Goal: Book appointment/travel/reservation

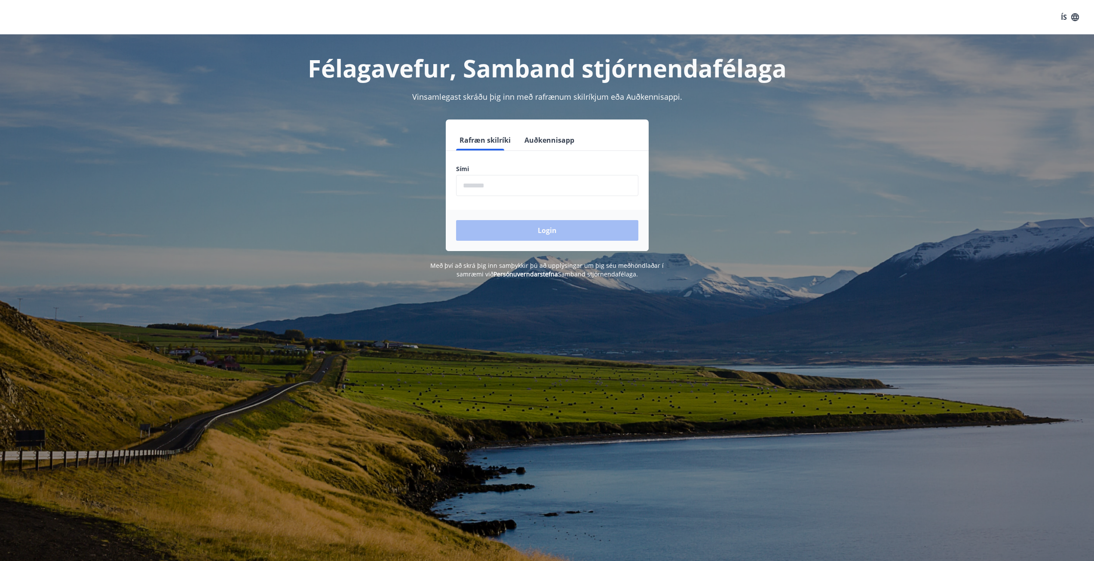
click at [466, 181] on input "phone" at bounding box center [547, 185] width 182 height 21
type input "********"
click at [552, 228] on button "Login" at bounding box center [547, 230] width 182 height 21
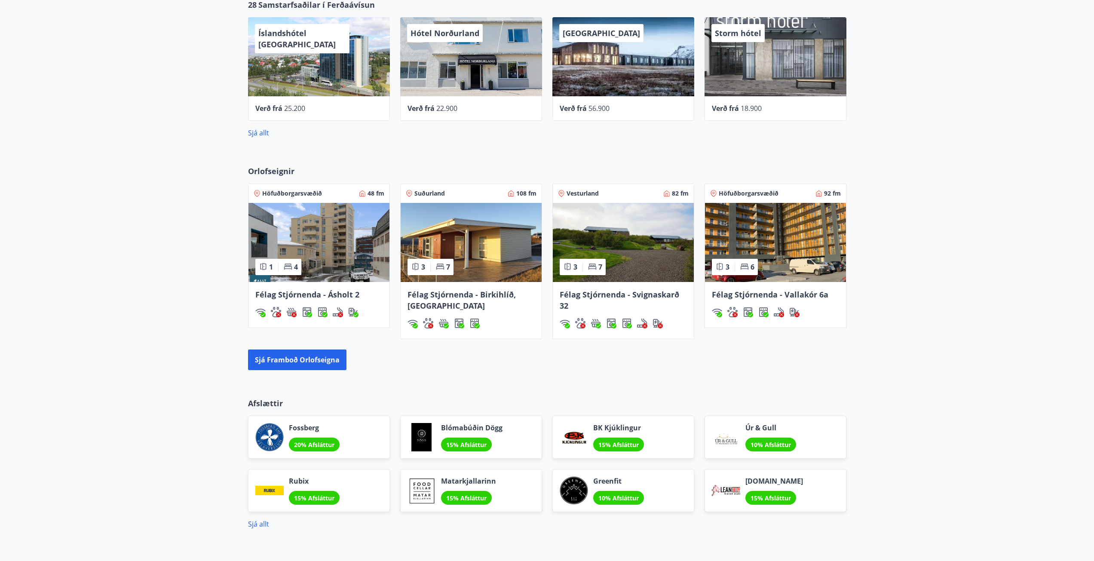
scroll to position [473, 0]
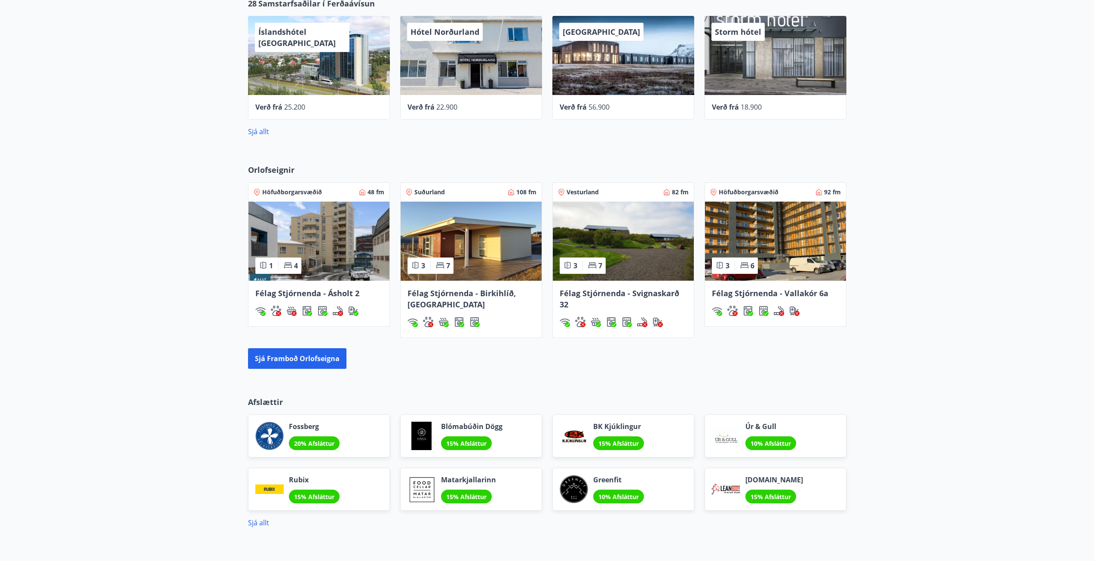
click at [747, 296] on span "Félag Stjórnenda - Vallakór 6a" at bounding box center [770, 293] width 116 height 10
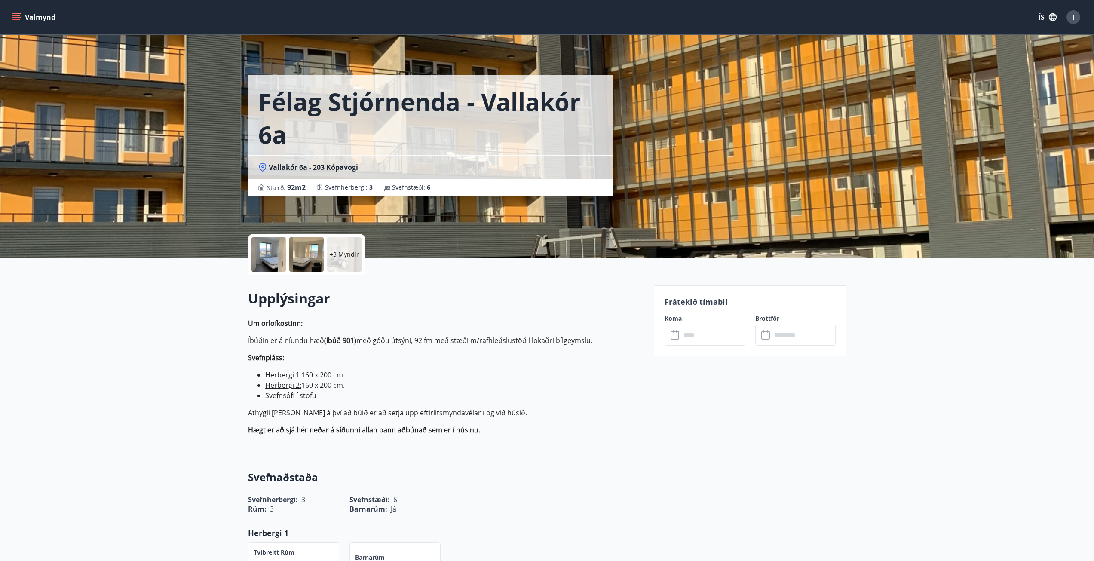
click at [678, 331] on icon at bounding box center [674, 335] width 9 height 9
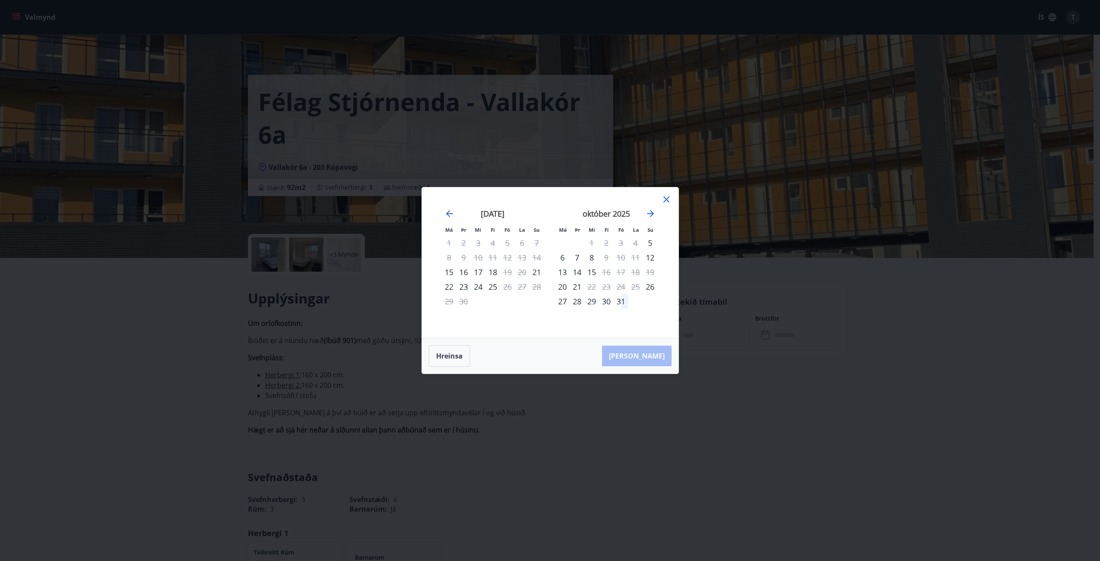
click at [672, 199] on div "Má Þr Mi Fi Fö La Su Má Þr Mi Fi Fö La Su ágúst 2025 1 2 3 4 5 6 7 8 9 10 11 12…" at bounding box center [550, 262] width 257 height 150
click at [669, 199] on icon at bounding box center [666, 199] width 10 height 10
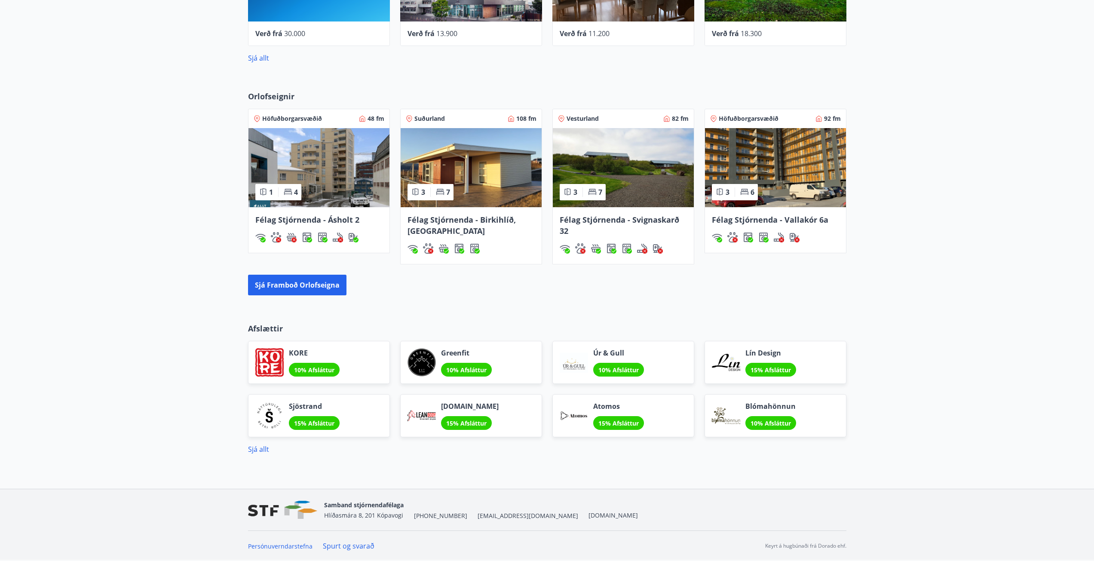
scroll to position [546, 0]
click at [290, 219] on span "Félag Stjórnenda - Ásholt 2" at bounding box center [307, 219] width 104 height 10
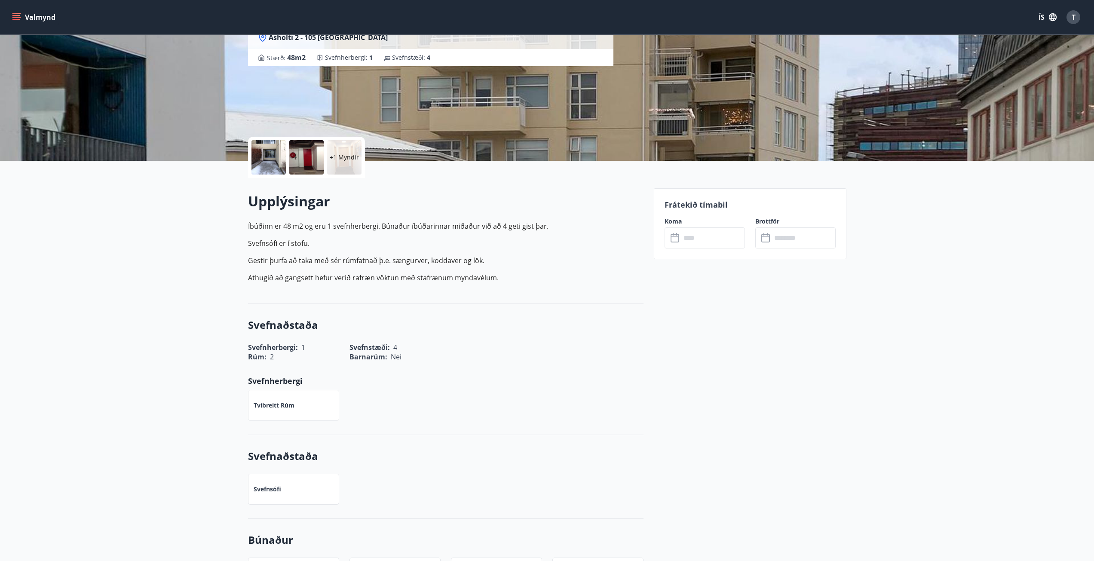
scroll to position [129, 0]
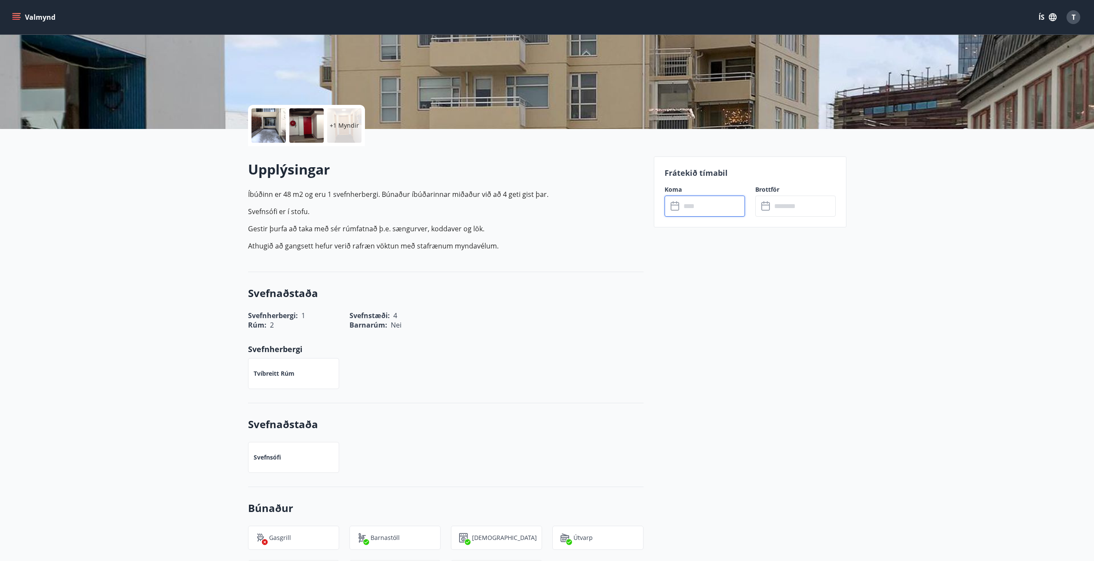
click at [699, 206] on input "text" at bounding box center [713, 205] width 64 height 21
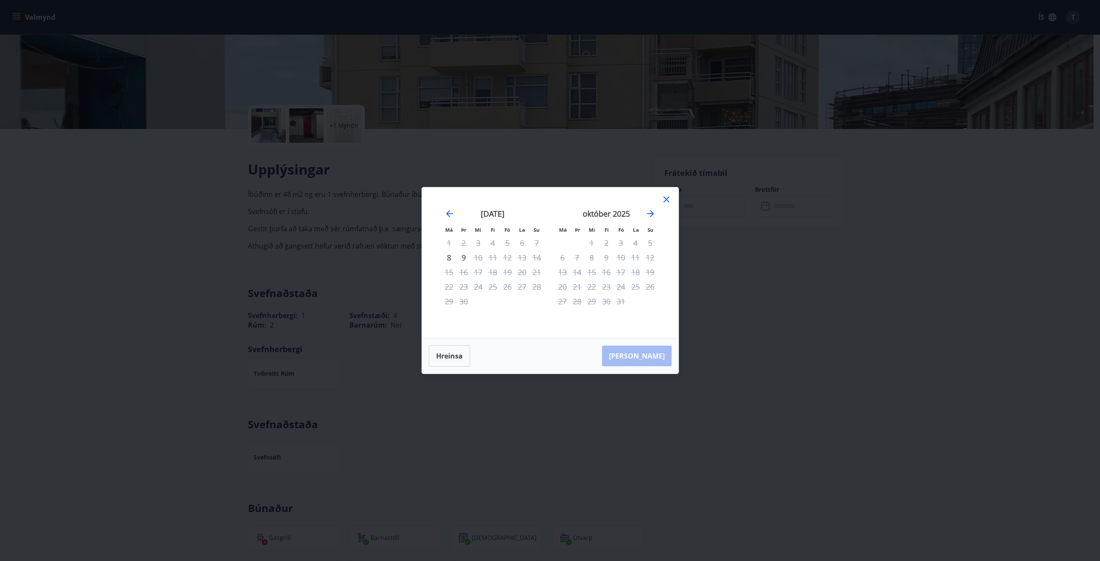
click at [668, 199] on icon at bounding box center [666, 199] width 10 height 10
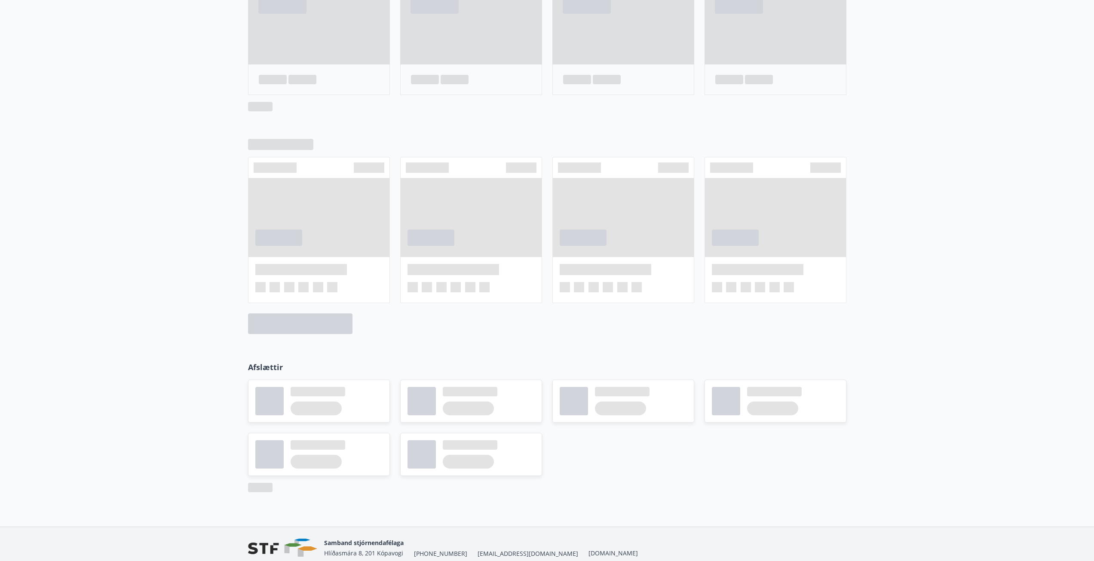
scroll to position [503, 0]
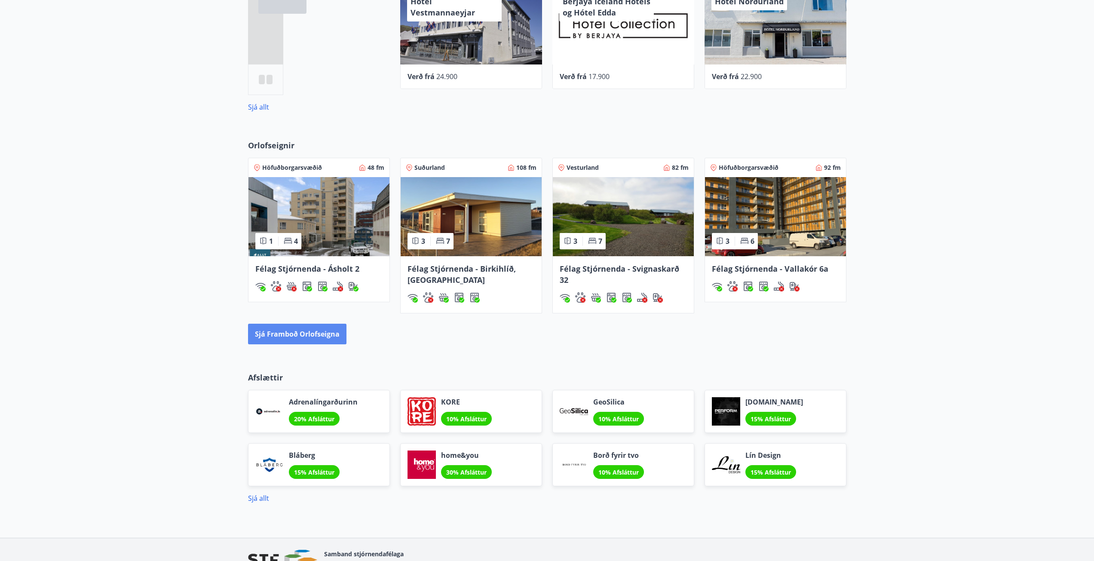
click at [283, 329] on button "Sjá framboð orlofseigna" at bounding box center [297, 334] width 98 height 21
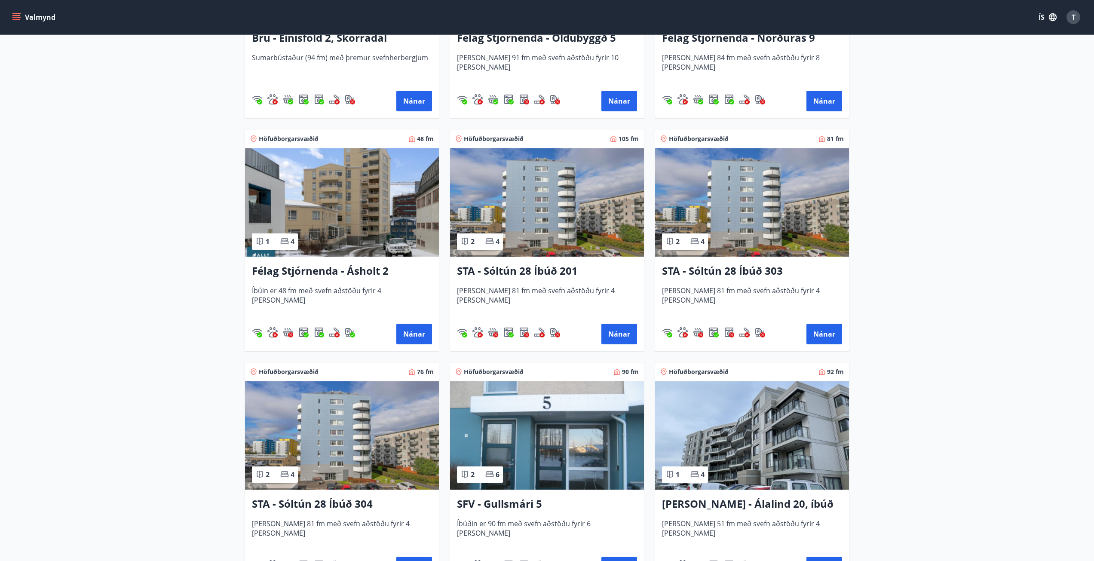
scroll to position [773, 0]
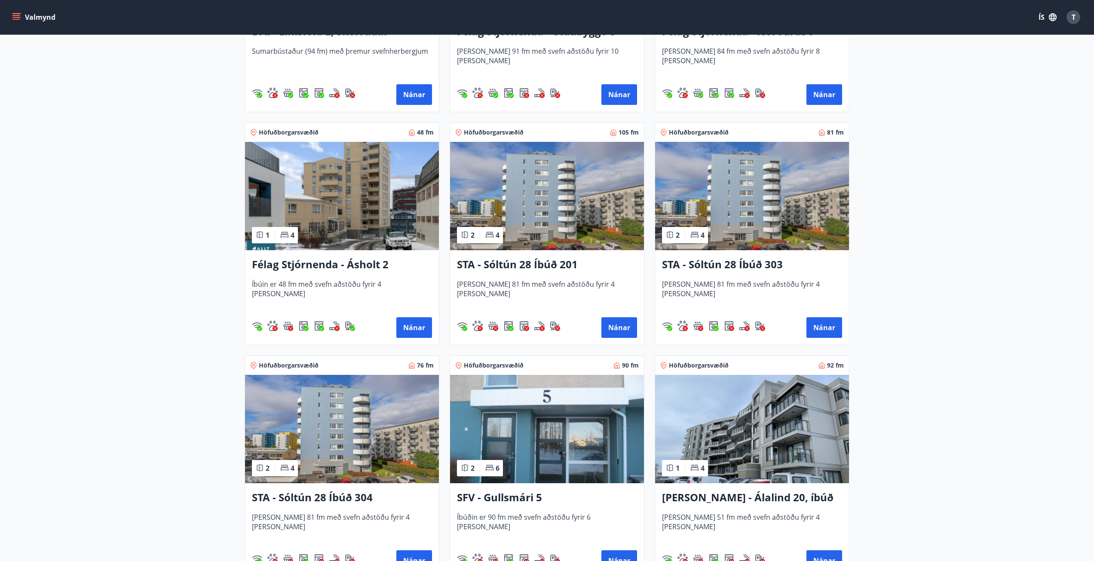
click at [505, 264] on h3 "STA - Sóltún 28 Íbúð 201" at bounding box center [547, 264] width 180 height 15
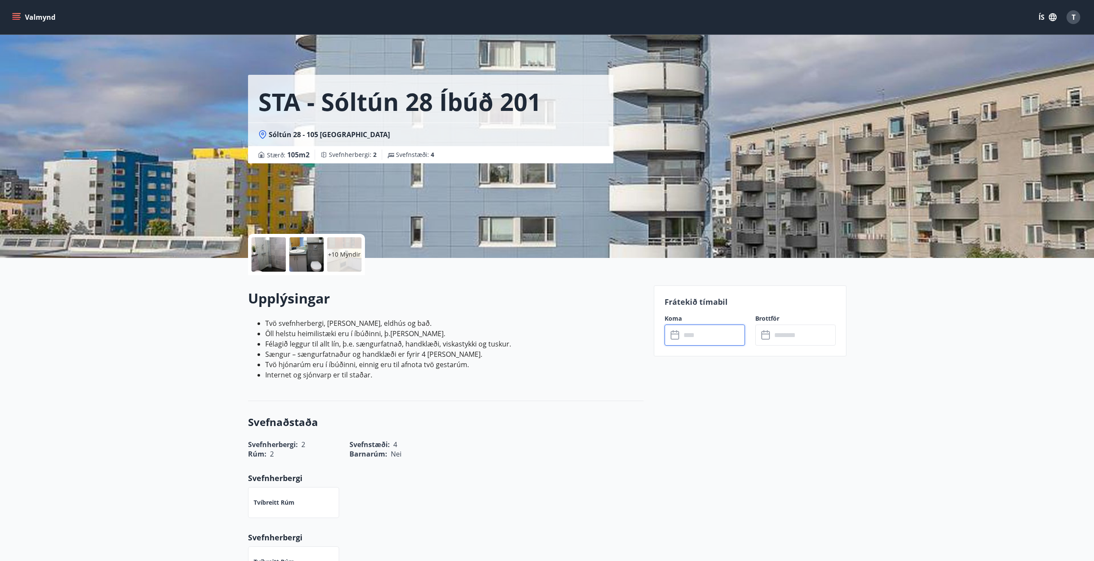
click at [706, 337] on input "text" at bounding box center [713, 334] width 64 height 21
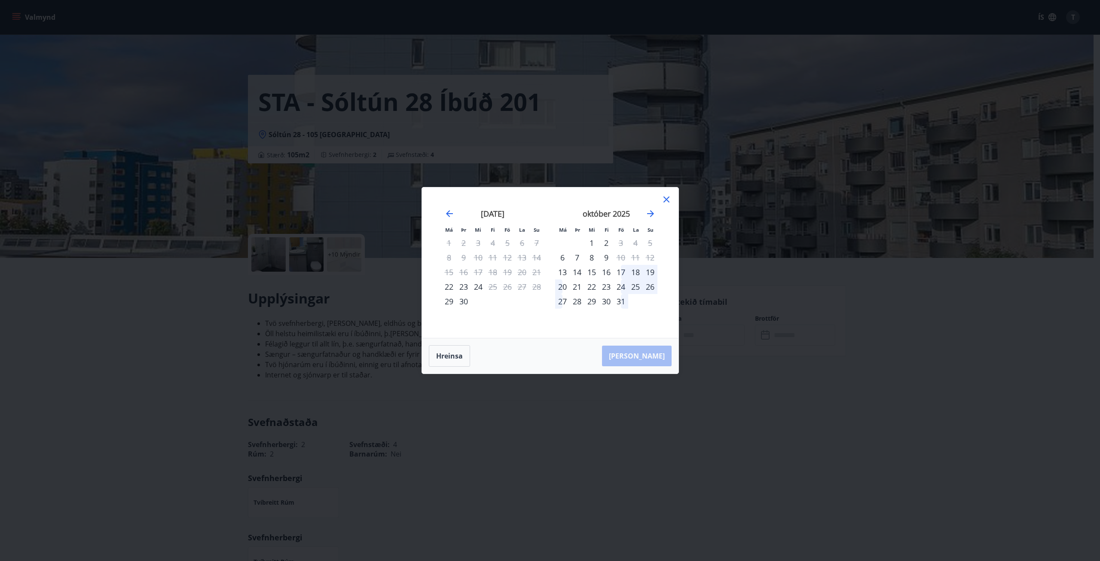
click at [665, 199] on icon at bounding box center [666, 199] width 10 height 10
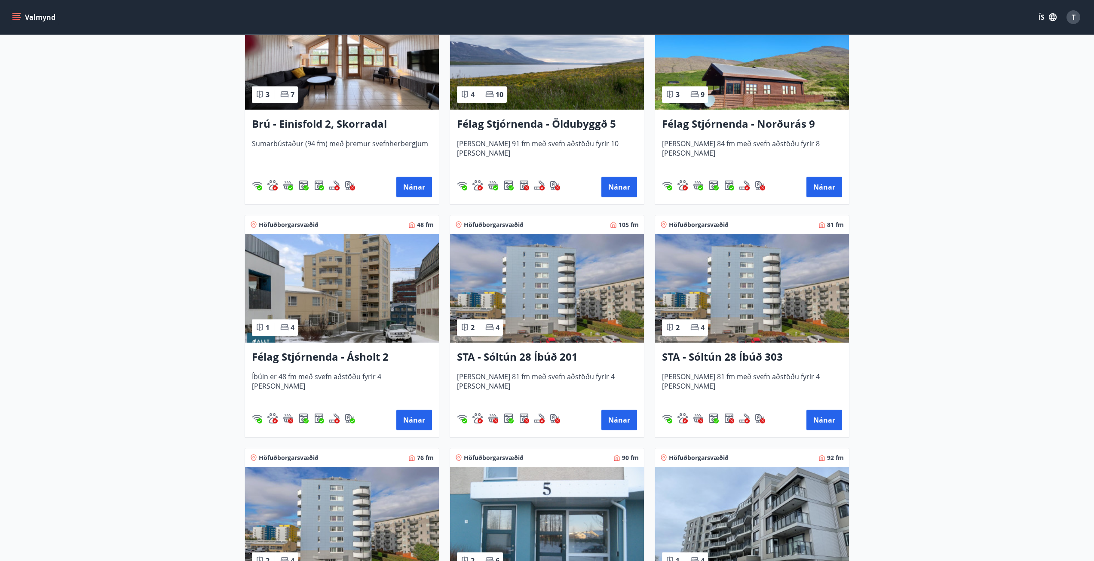
scroll to position [687, 0]
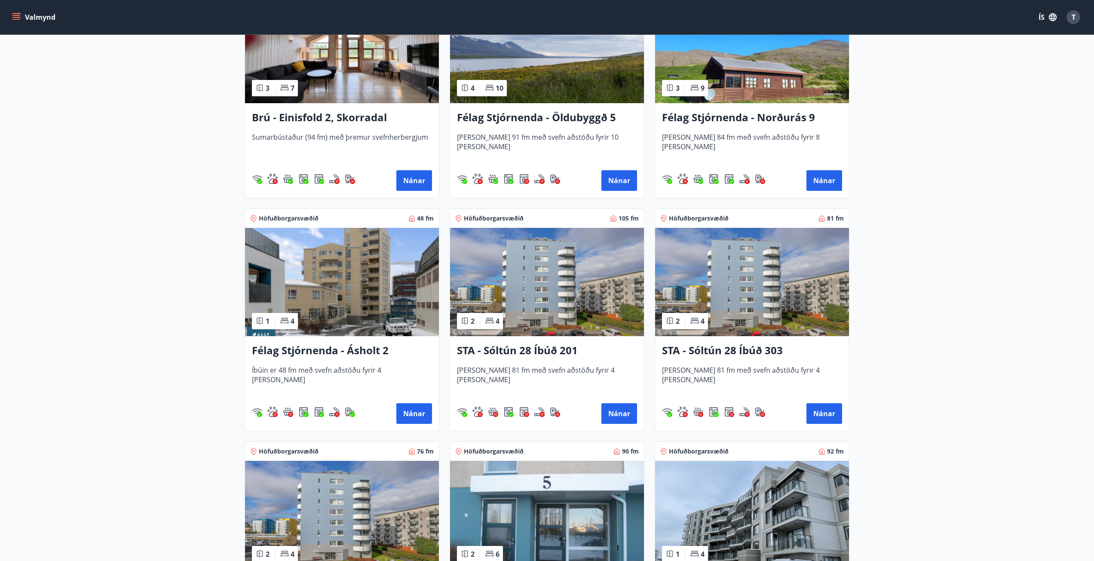
click at [712, 351] on h3 "STA - Sóltún 28 Íbúð 303" at bounding box center [752, 350] width 180 height 15
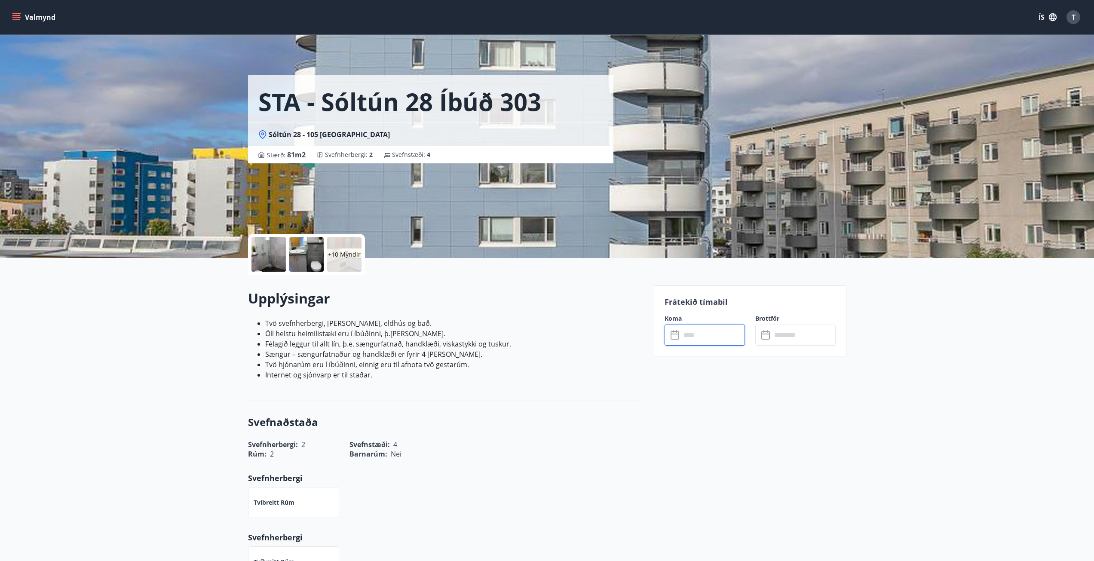
click at [702, 337] on input "text" at bounding box center [713, 334] width 64 height 21
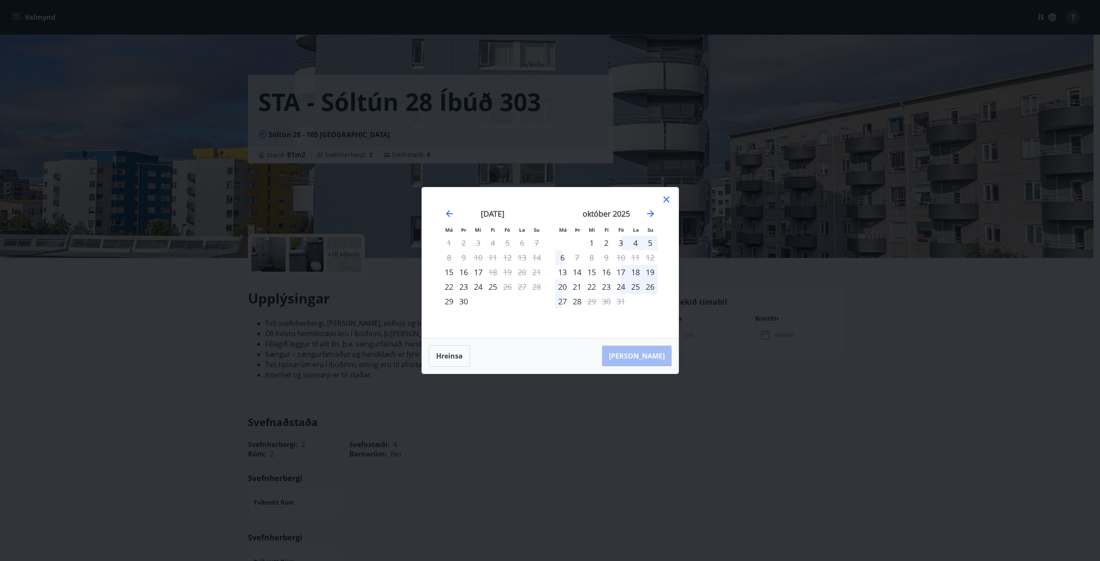
click at [664, 199] on icon at bounding box center [666, 199] width 10 height 10
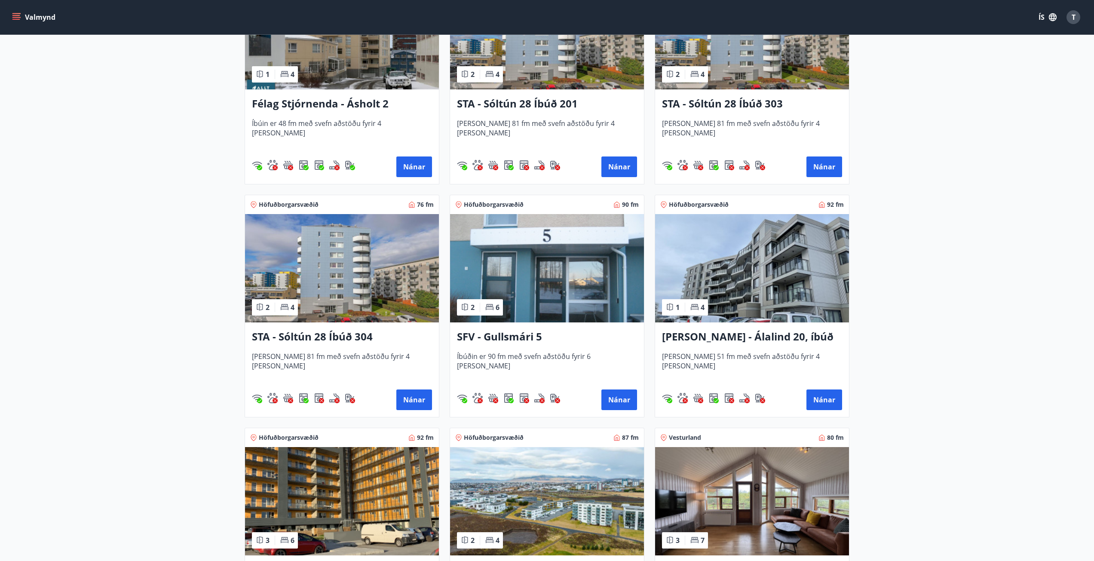
scroll to position [945, 0]
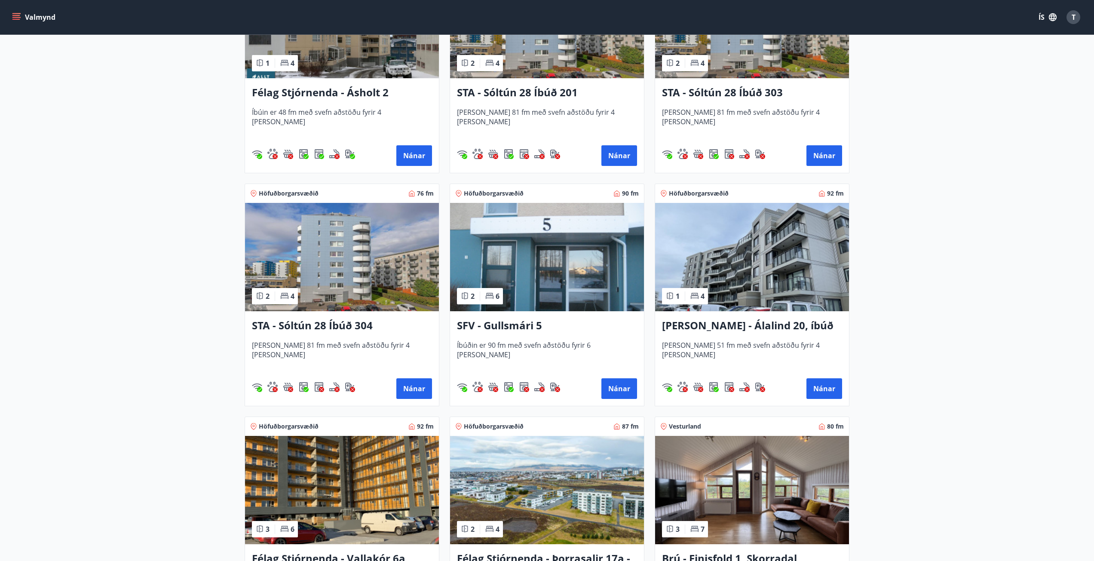
click at [319, 323] on h3 "STA - Sóltún 28 Íbúð 304" at bounding box center [342, 325] width 180 height 15
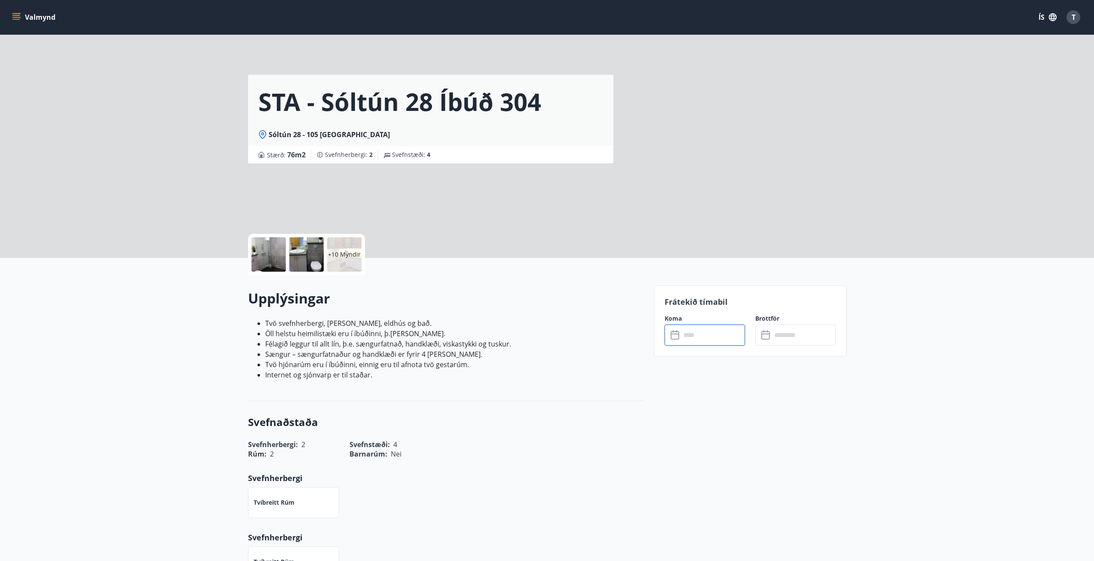
click at [697, 334] on input "text" at bounding box center [713, 334] width 64 height 21
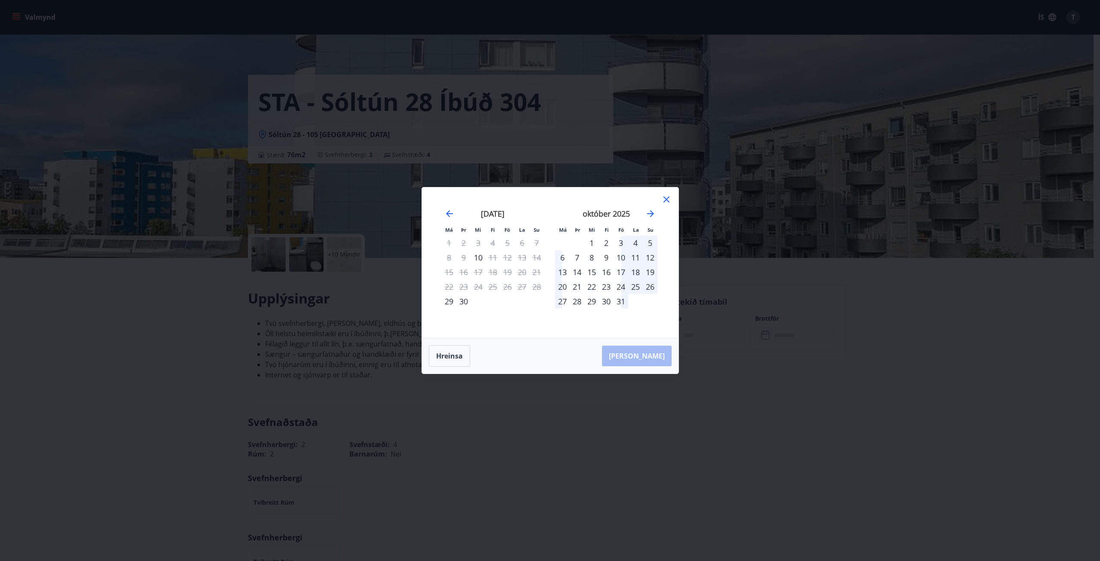
click at [673, 196] on div "Má Þr Mi Fi Fö La Su Má Þr Mi Fi Fö La Su ágúst 2025 1 2 3 4 5 6 7 8 9 10 11 12…" at bounding box center [550, 262] width 257 height 150
click at [665, 197] on icon at bounding box center [666, 199] width 10 height 10
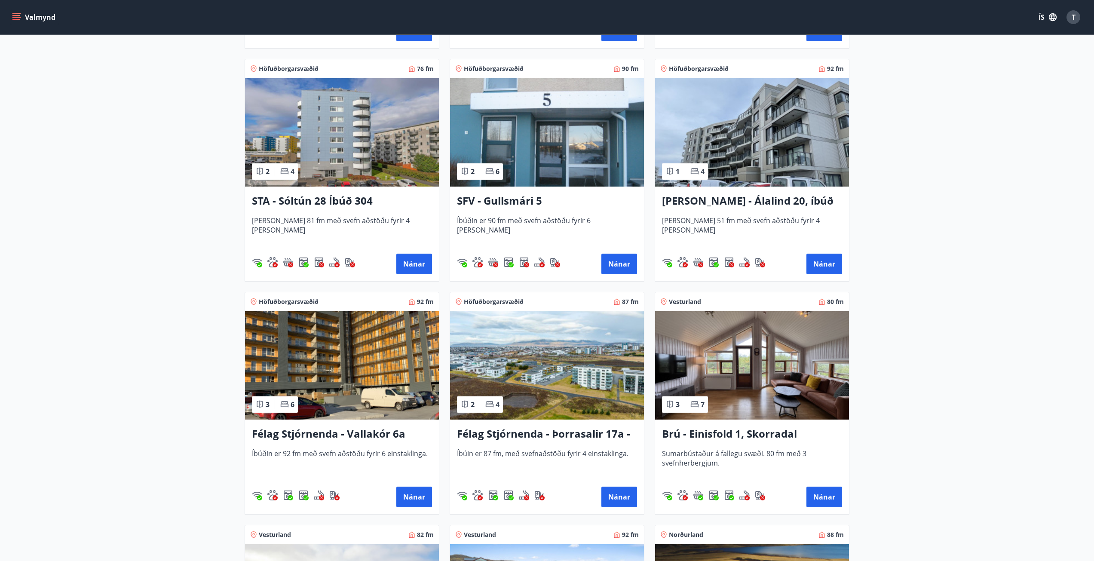
scroll to position [1074, 0]
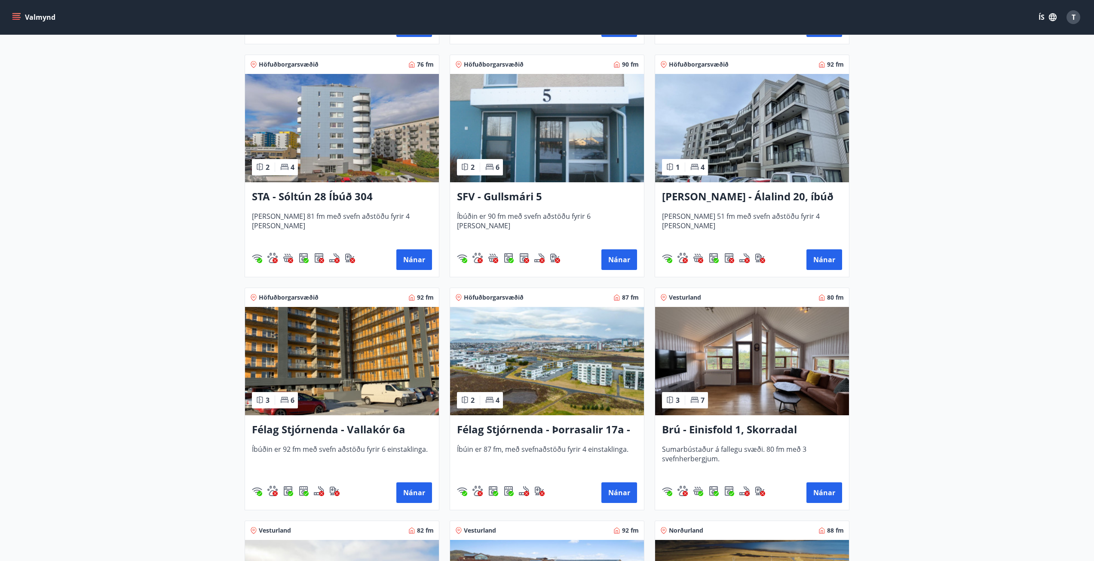
click at [513, 195] on h3 "SFV - Gullsmári 5" at bounding box center [547, 196] width 180 height 15
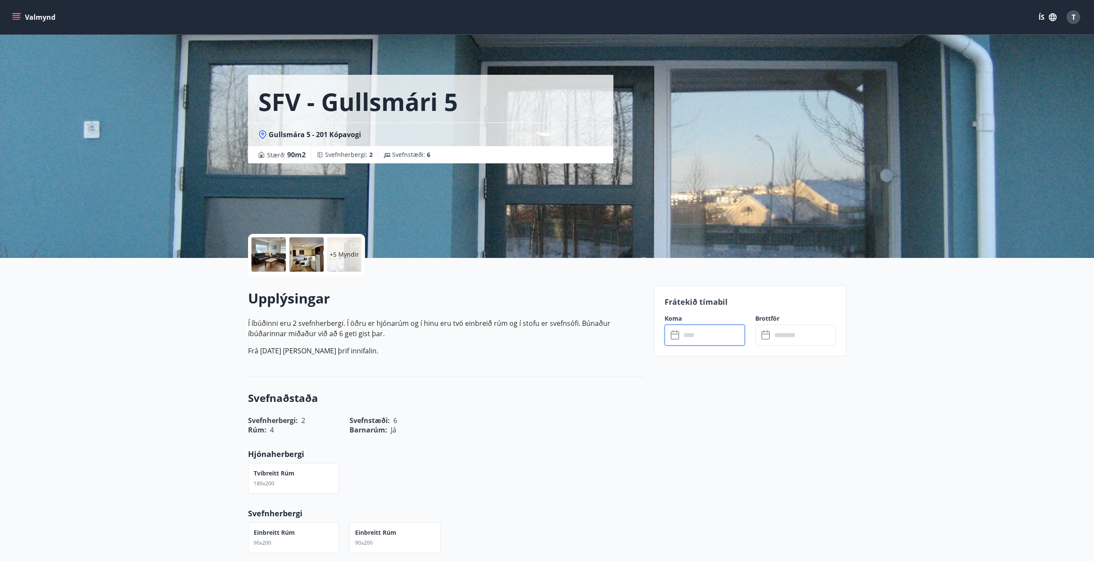
click at [693, 333] on input "text" at bounding box center [713, 334] width 64 height 21
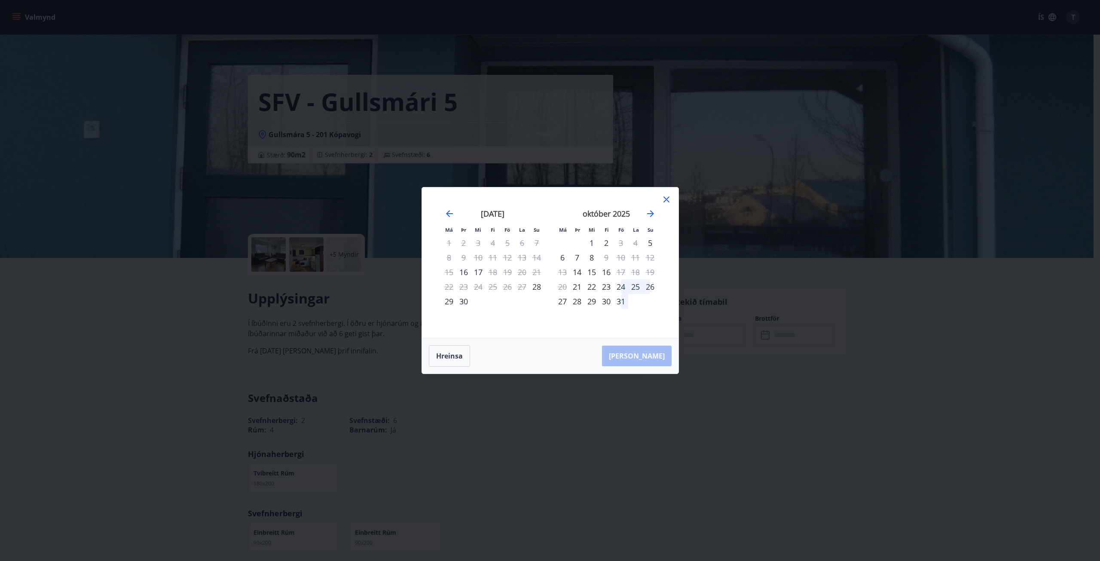
click at [662, 194] on div "Má Þr Mi Fi Fö La Su Má Þr Mi Fi Fö La Su ágúst 2025 1 2 3 4 5 6 7 8 9 10 11 12…" at bounding box center [550, 262] width 257 height 150
click at [666, 198] on icon at bounding box center [666, 199] width 10 height 10
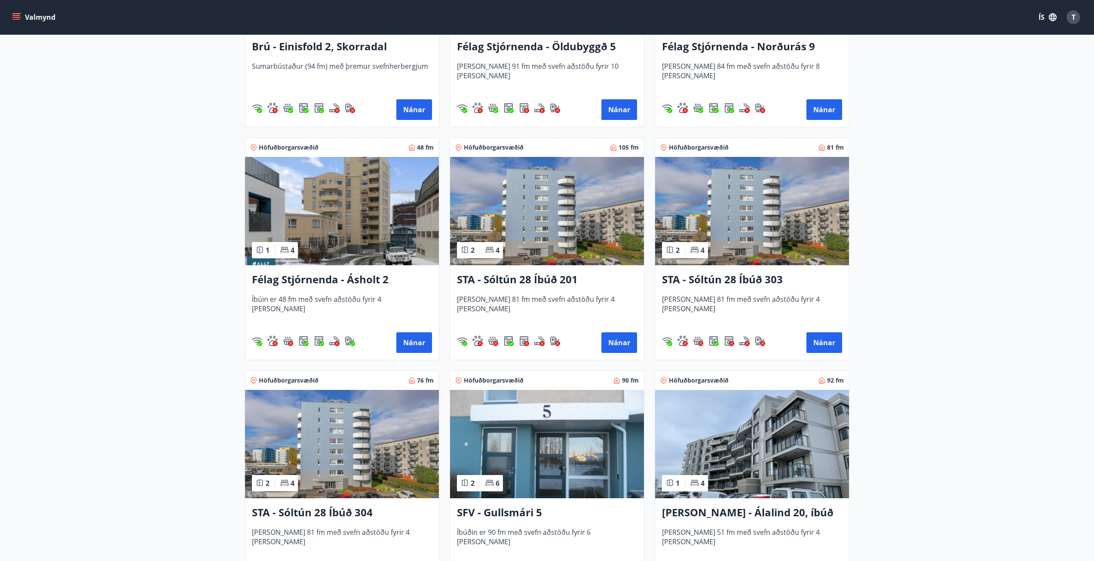
scroll to position [1031, 0]
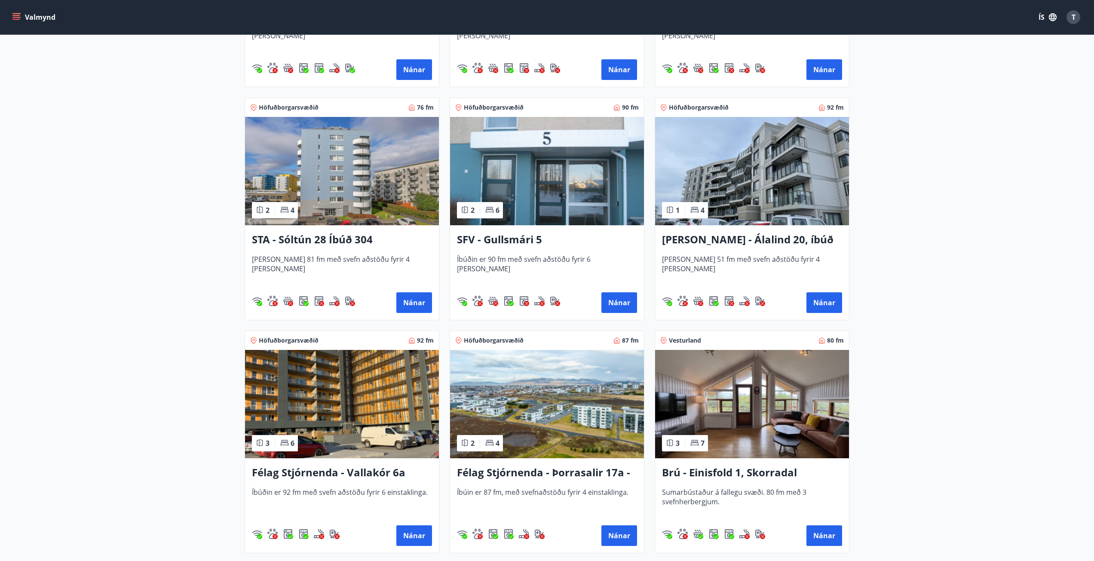
click at [737, 238] on h3 "Berg - Álalind 20, íbúð 406" at bounding box center [752, 239] width 180 height 15
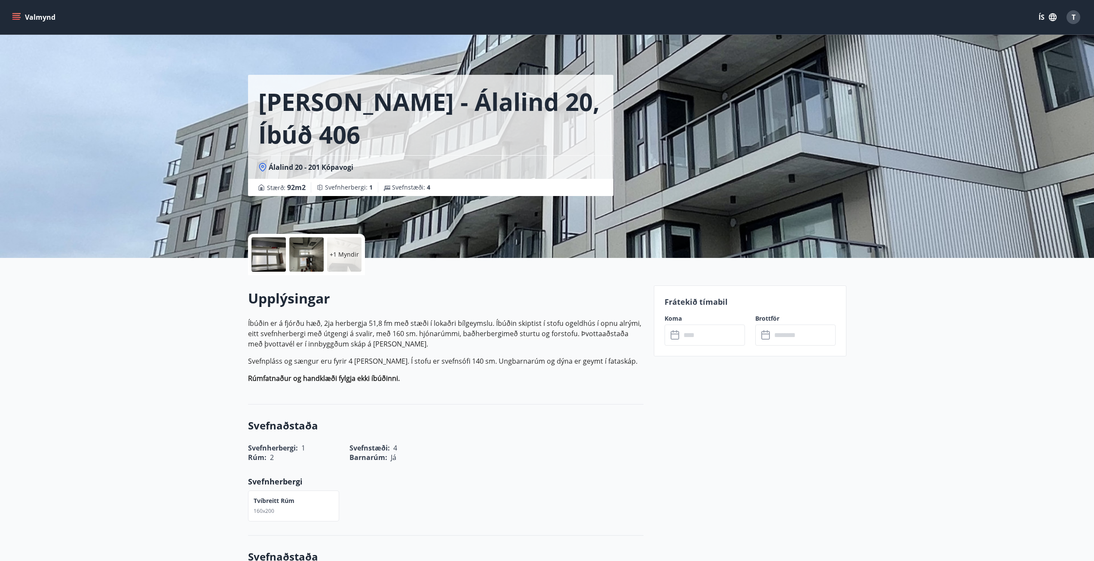
click at [708, 331] on input "text" at bounding box center [713, 334] width 64 height 21
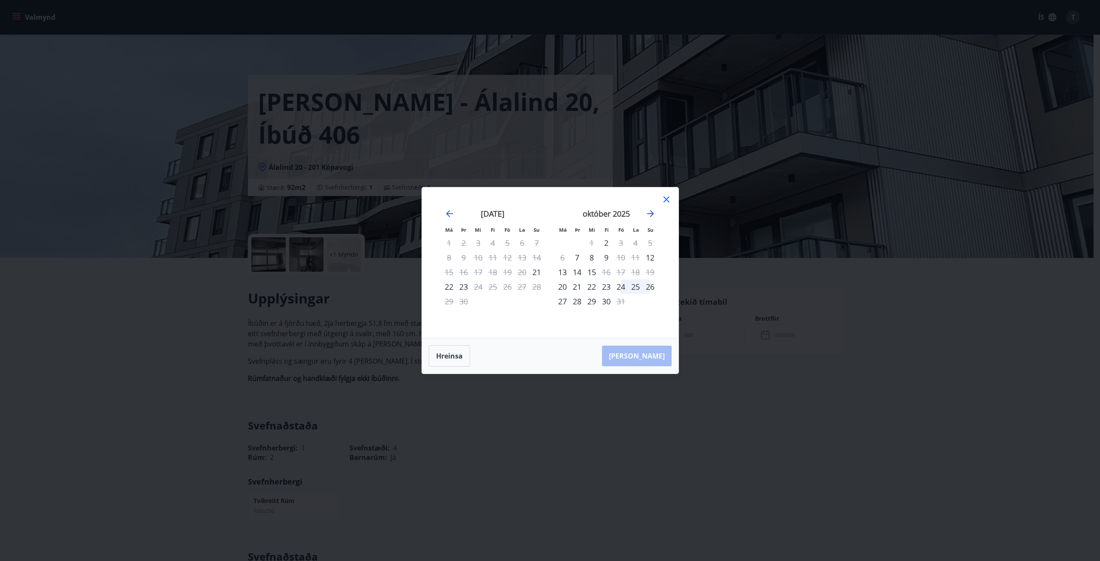
click at [668, 194] on div "Má Þr Mi Fi Fö La Su Má Þr Mi Fi Fö La Su ágúst 2025 1 2 3 4 5 6 7 8 9 10 11 12…" at bounding box center [550, 262] width 257 height 150
click at [665, 200] on icon at bounding box center [666, 199] width 10 height 10
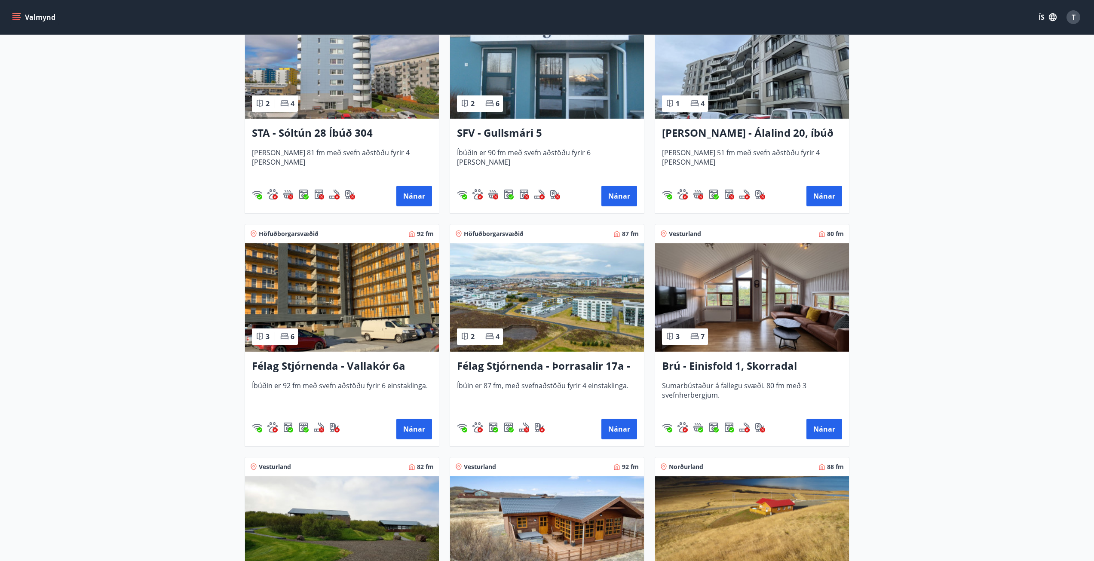
scroll to position [1203, 0]
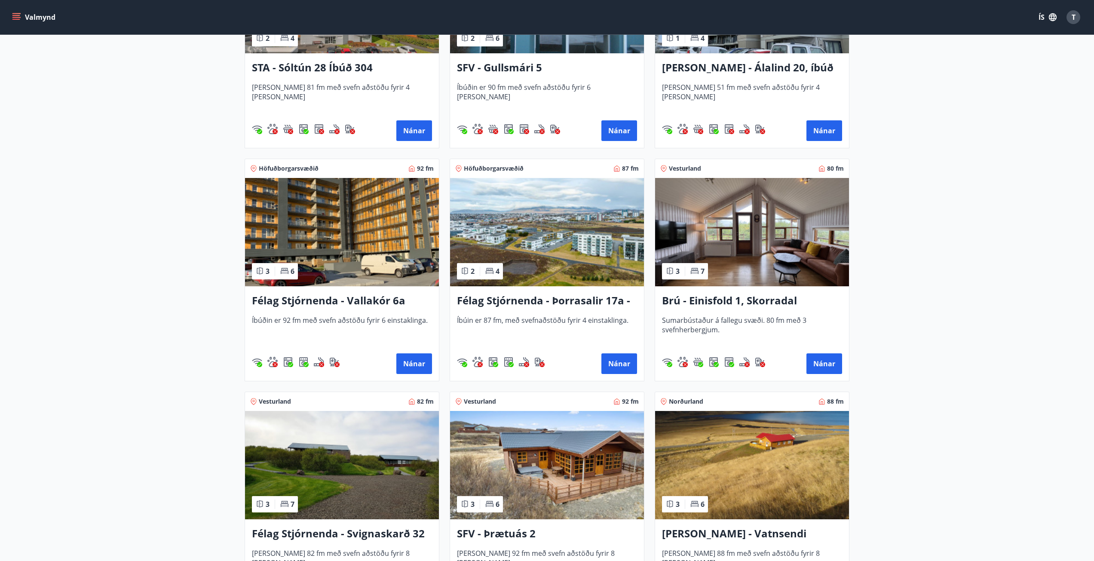
click at [519, 298] on h3 "Félag Stjórnenda - Þorrasalir 17a - 211" at bounding box center [547, 300] width 180 height 15
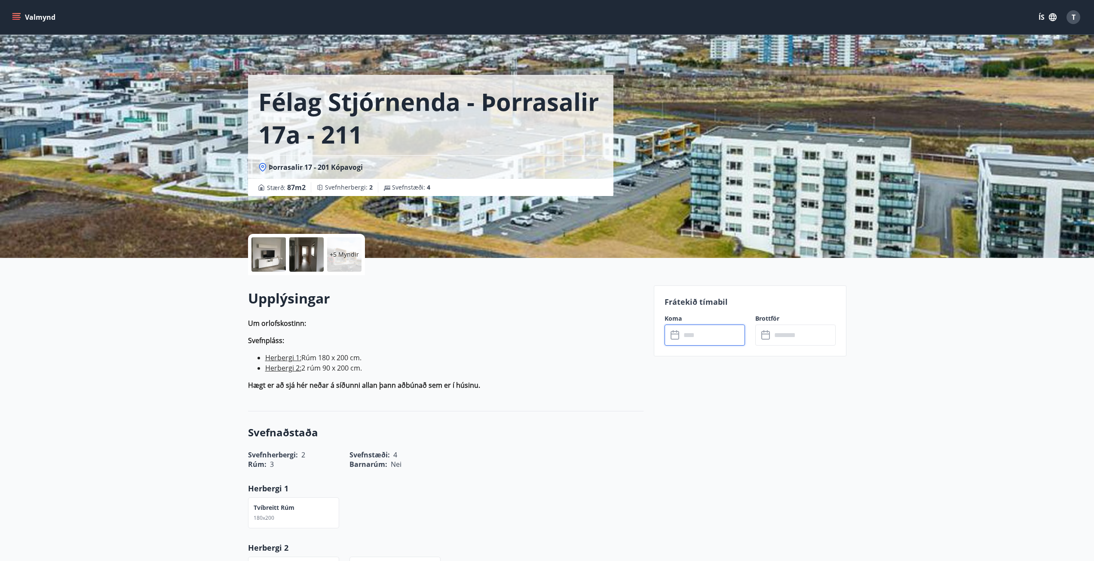
click at [691, 333] on input "text" at bounding box center [713, 334] width 64 height 21
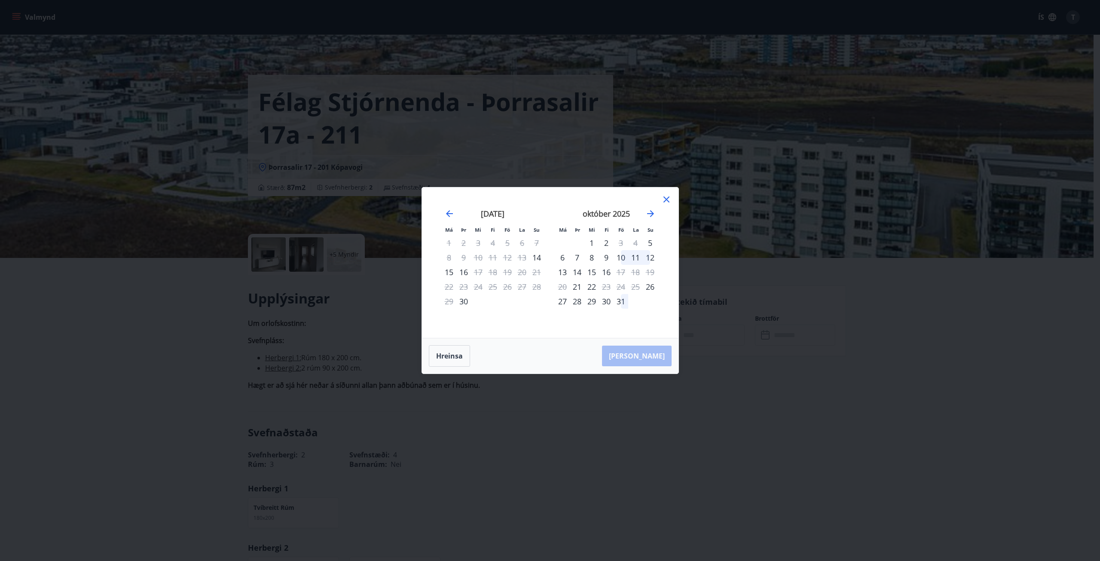
click at [665, 197] on icon at bounding box center [666, 199] width 10 height 10
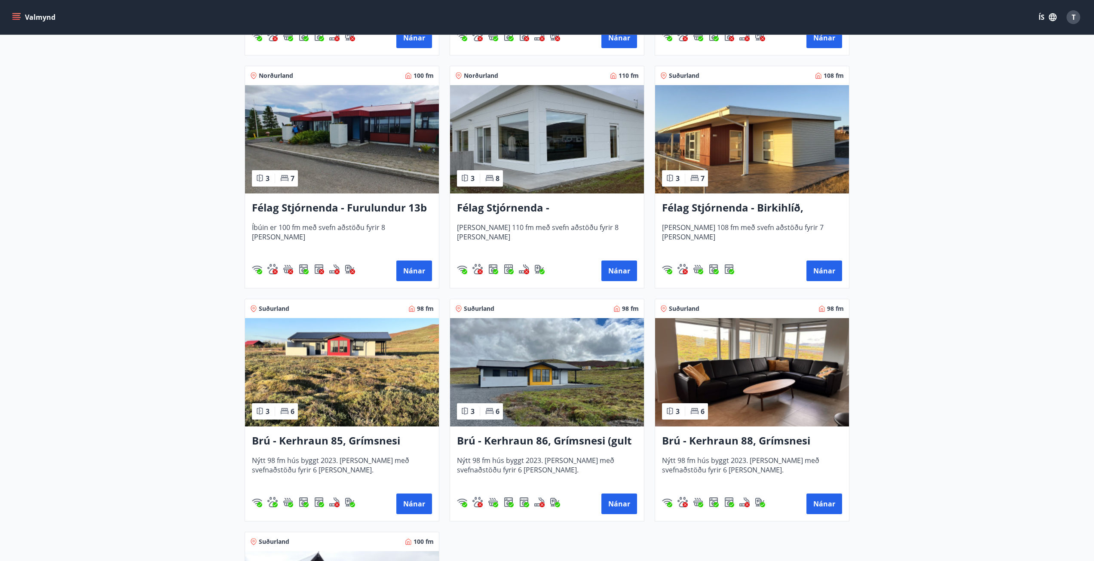
scroll to position [1934, 0]
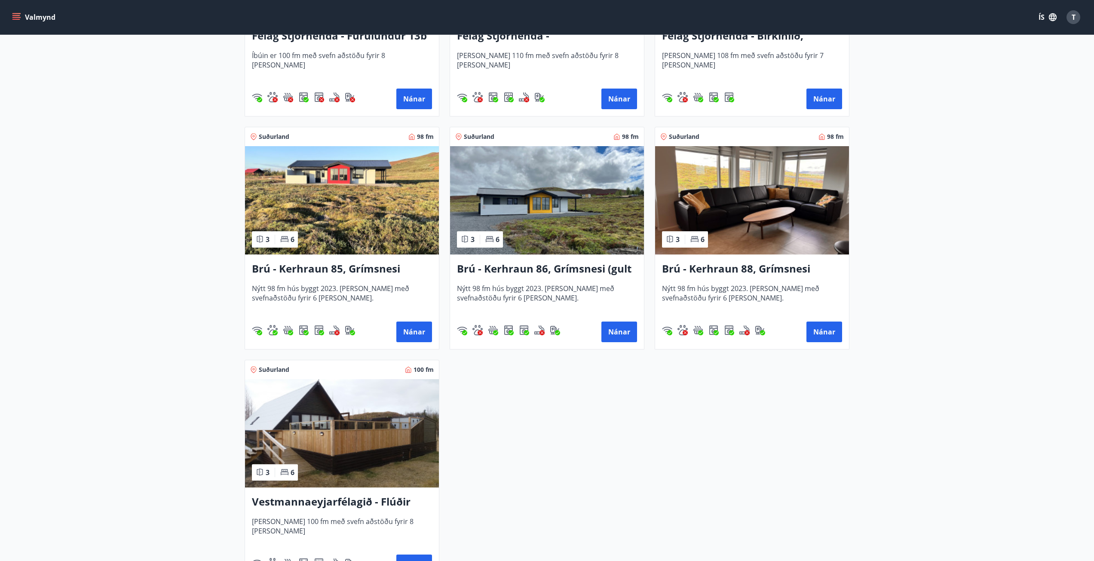
click at [518, 267] on h3 "Brú - Kerhraun 86, Grímsnesi (gult hús)" at bounding box center [547, 268] width 180 height 15
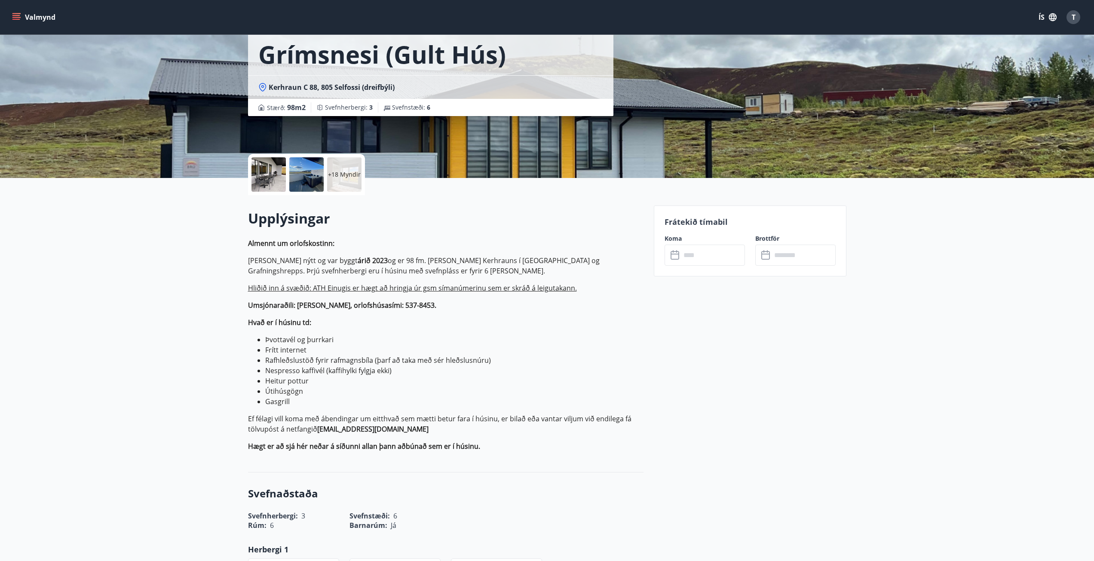
scroll to position [86, 0]
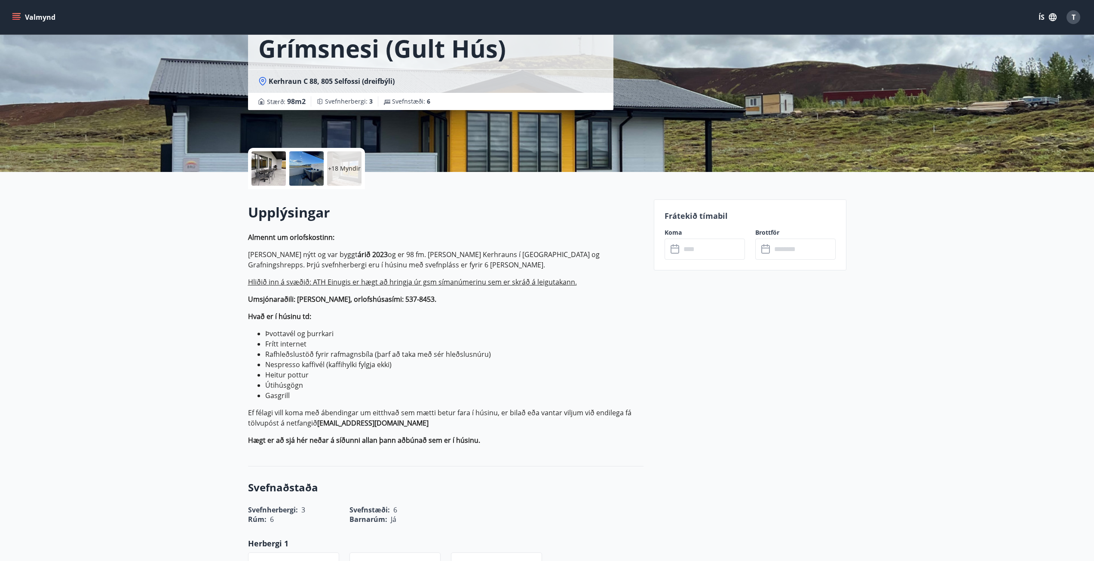
click at [686, 251] on input "text" at bounding box center [713, 248] width 64 height 21
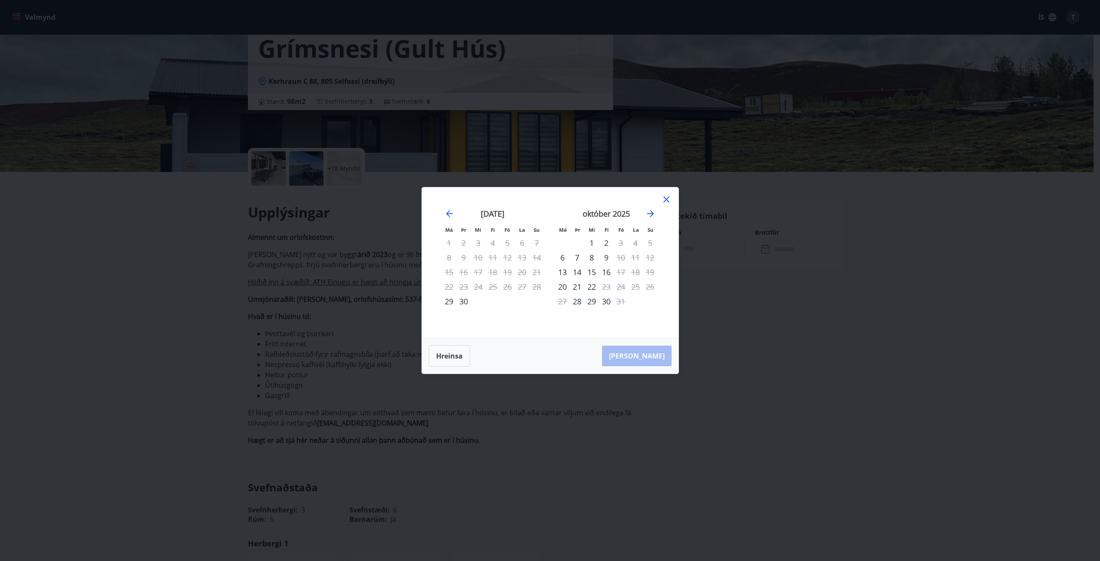
click at [668, 199] on icon at bounding box center [666, 199] width 10 height 10
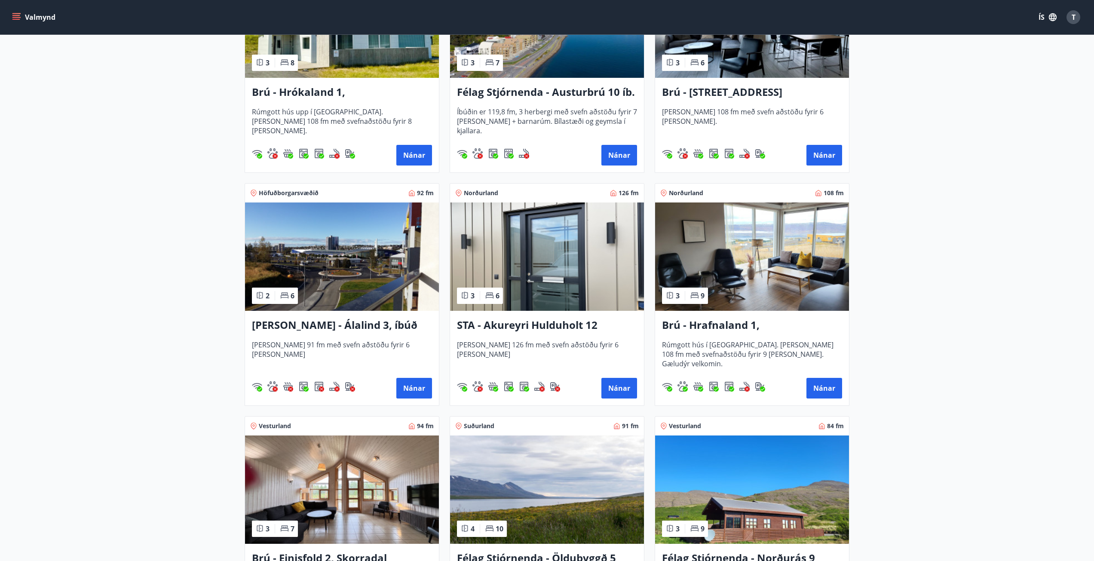
scroll to position [258, 0]
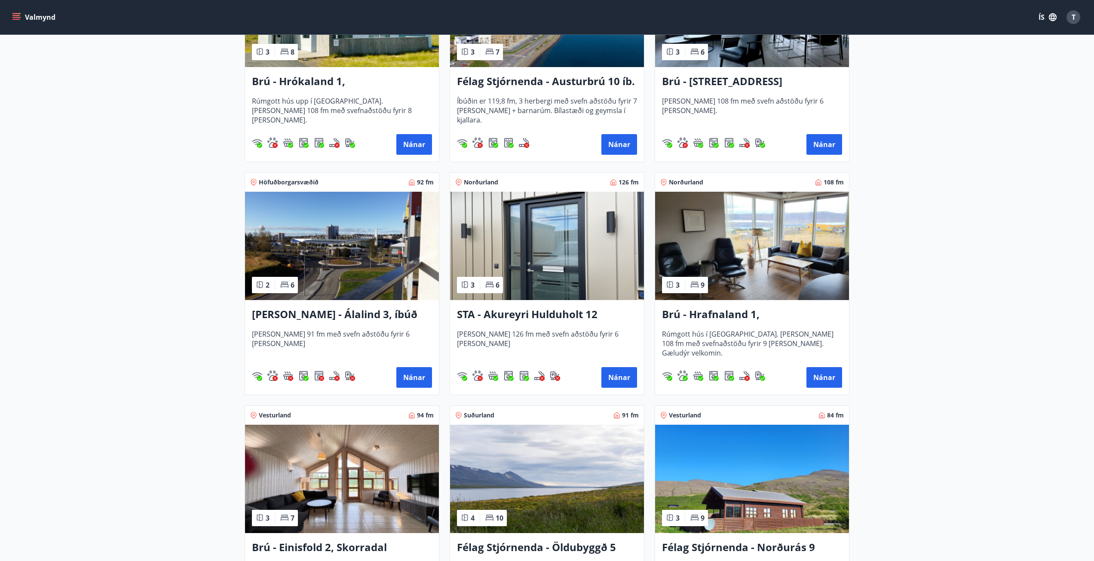
click at [299, 314] on h3 "Berg - Álalind 3, íbúð 307" at bounding box center [342, 314] width 180 height 15
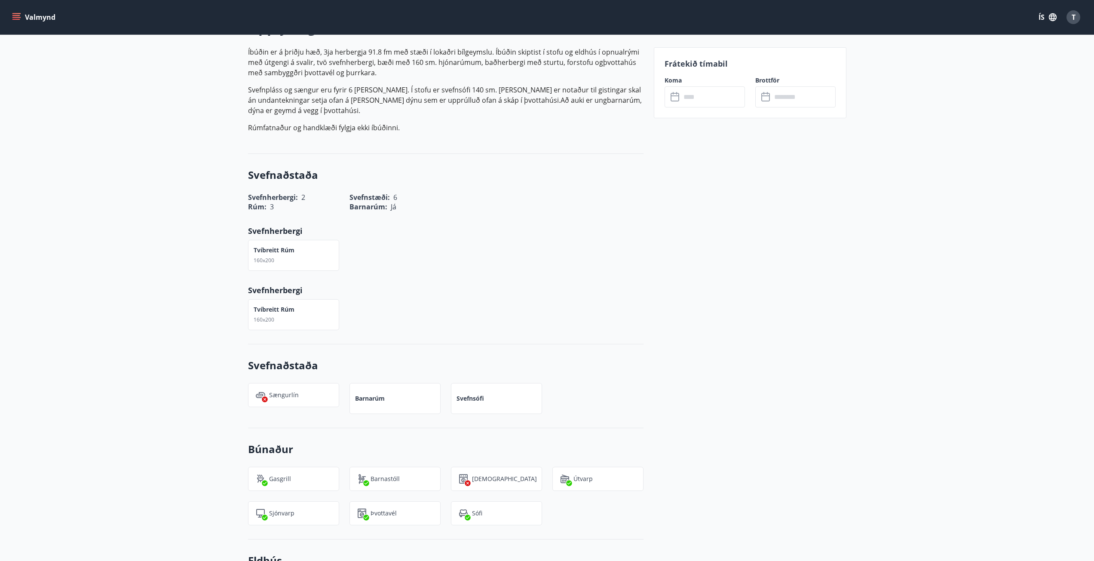
scroll to position [258, 0]
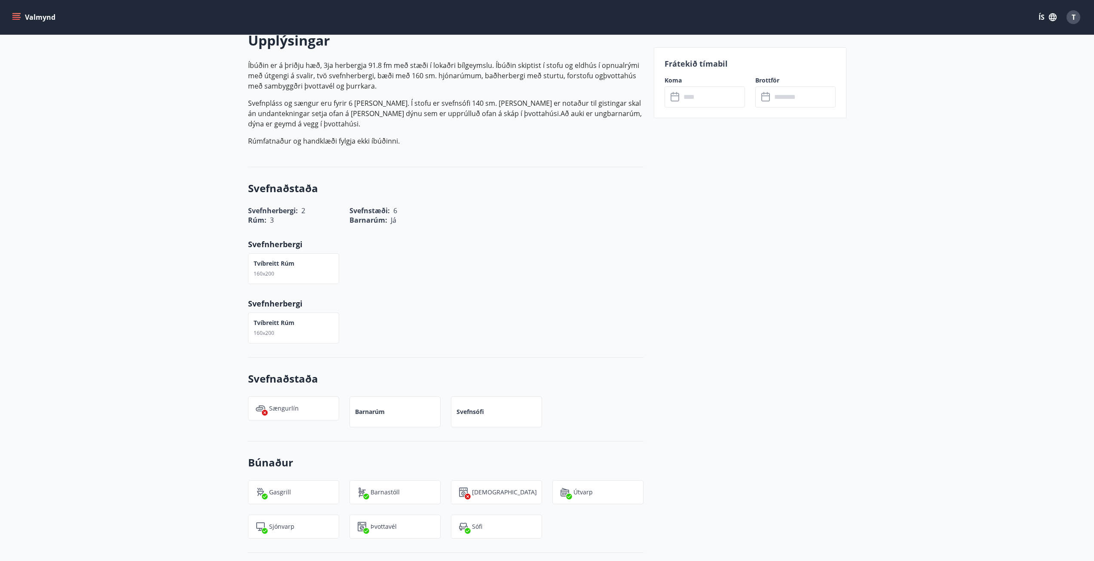
click at [689, 93] on input "text" at bounding box center [713, 96] width 64 height 21
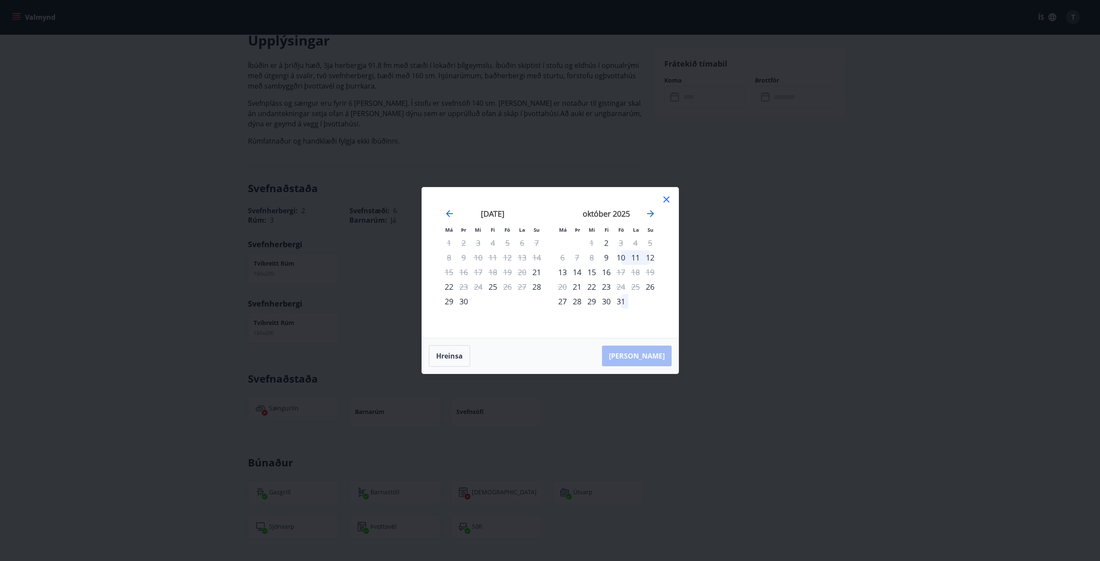
click at [668, 198] on icon at bounding box center [666, 199] width 6 height 6
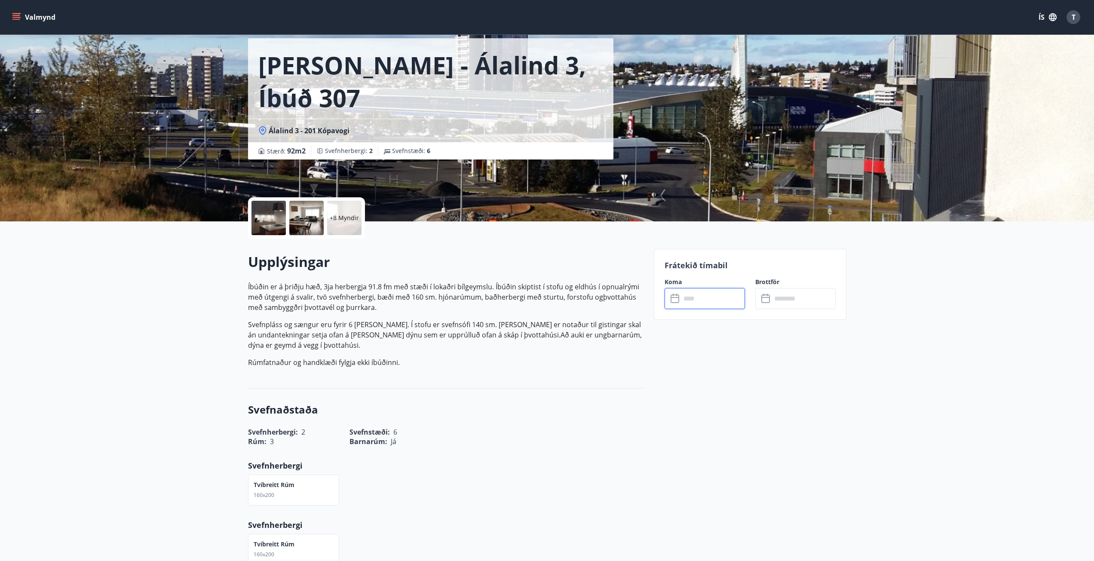
scroll to position [0, 0]
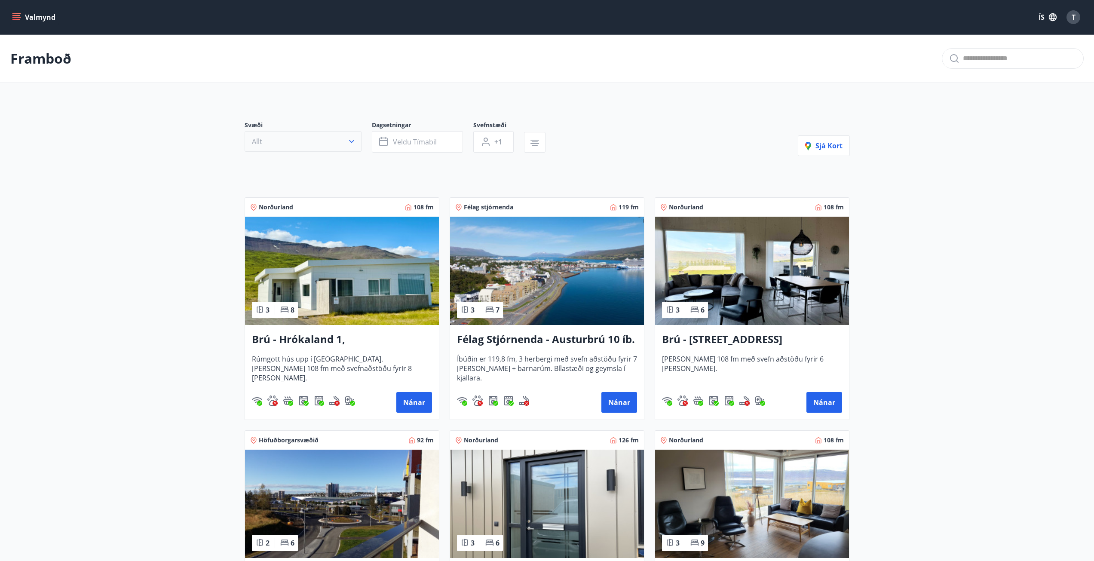
click at [278, 141] on button "Allt" at bounding box center [302, 141] width 117 height 21
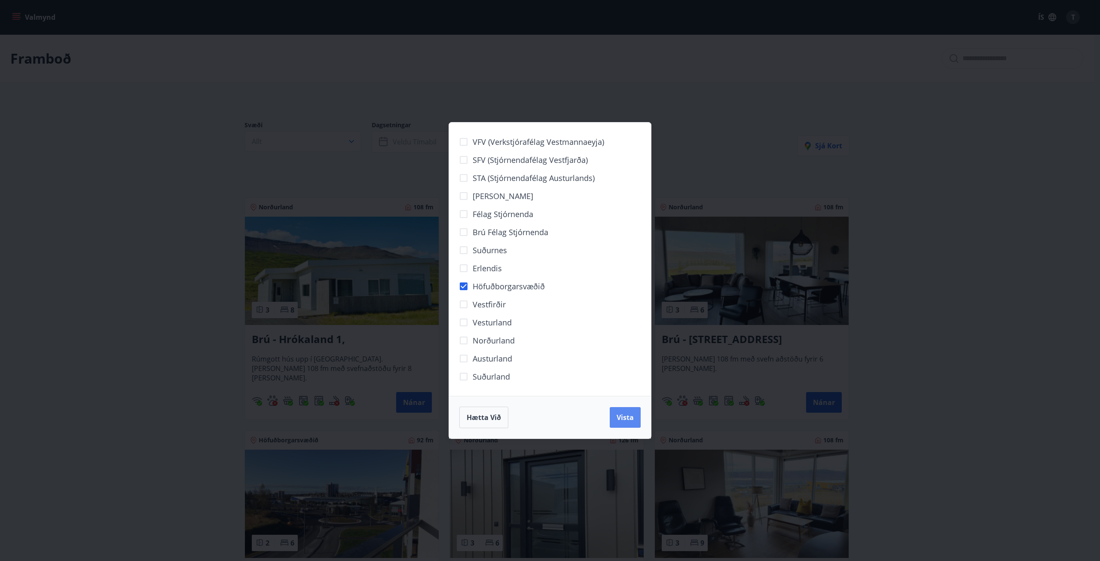
click at [626, 419] on span "Vista" at bounding box center [625, 416] width 17 height 9
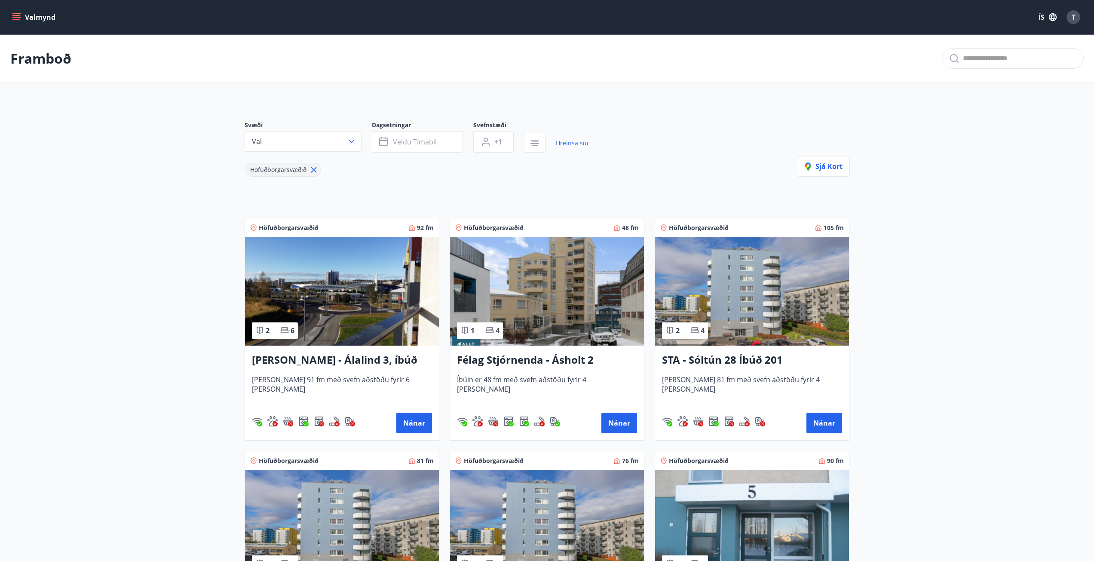
click at [314, 167] on icon at bounding box center [313, 169] width 9 height 9
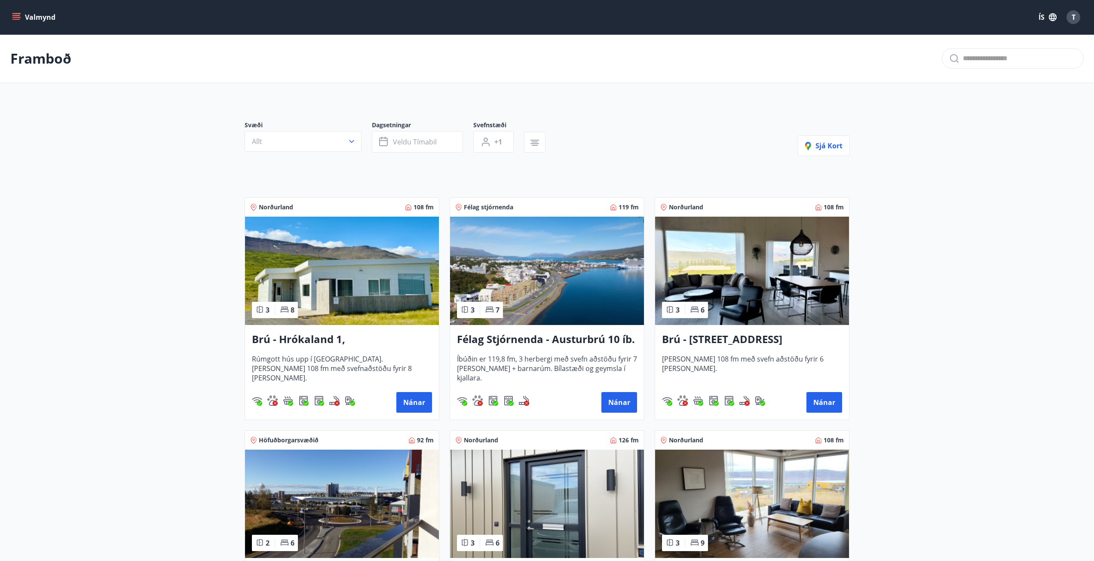
click at [158, 78] on div "Framboð" at bounding box center [547, 58] width 1094 height 49
